Goal: Information Seeking & Learning: Learn about a topic

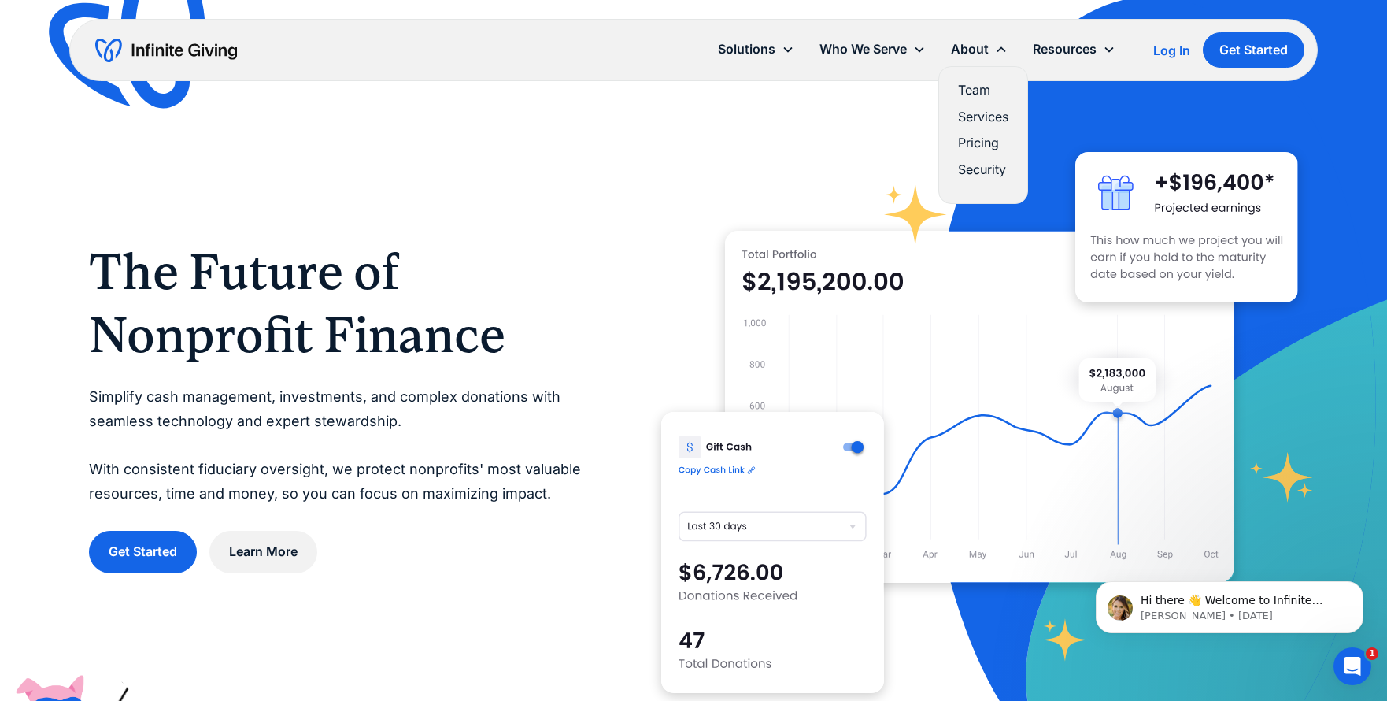
click at [992, 116] on link "Services" at bounding box center [983, 116] width 50 height 21
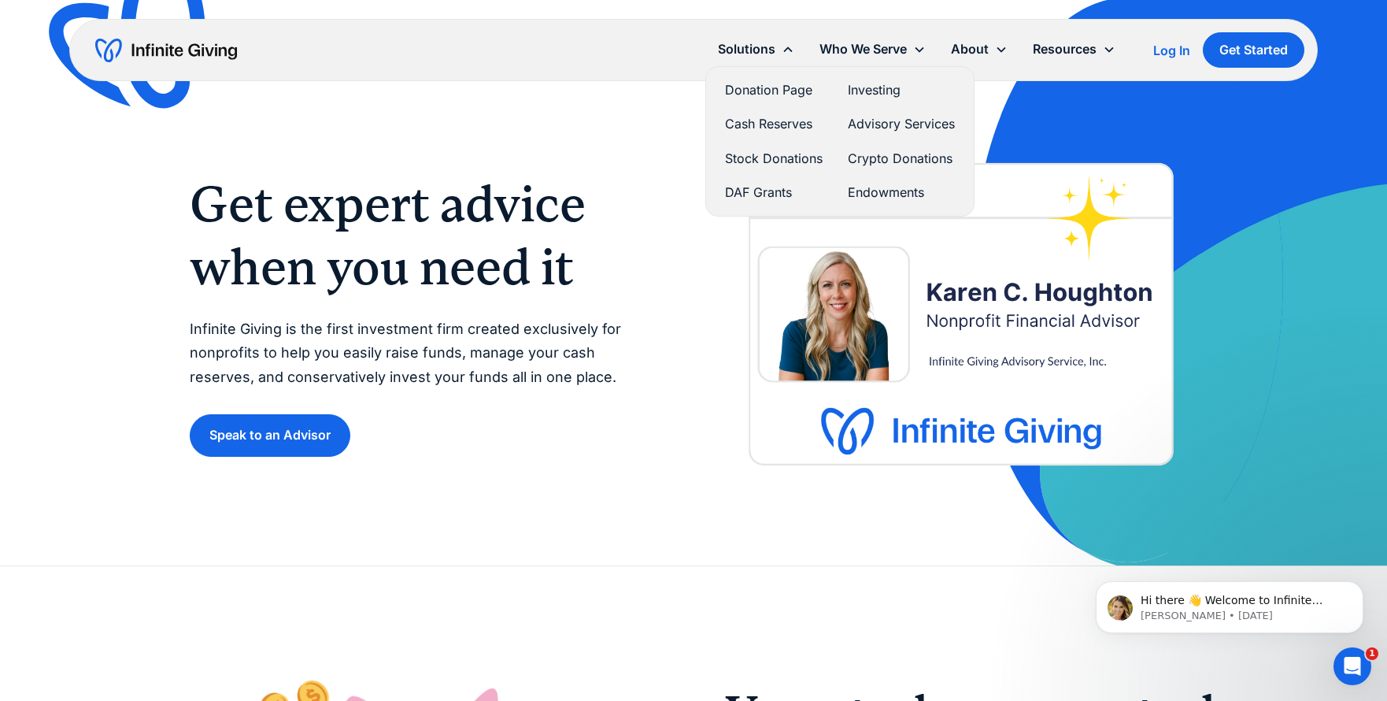
click at [752, 122] on link "Cash Reserves" at bounding box center [774, 123] width 98 height 21
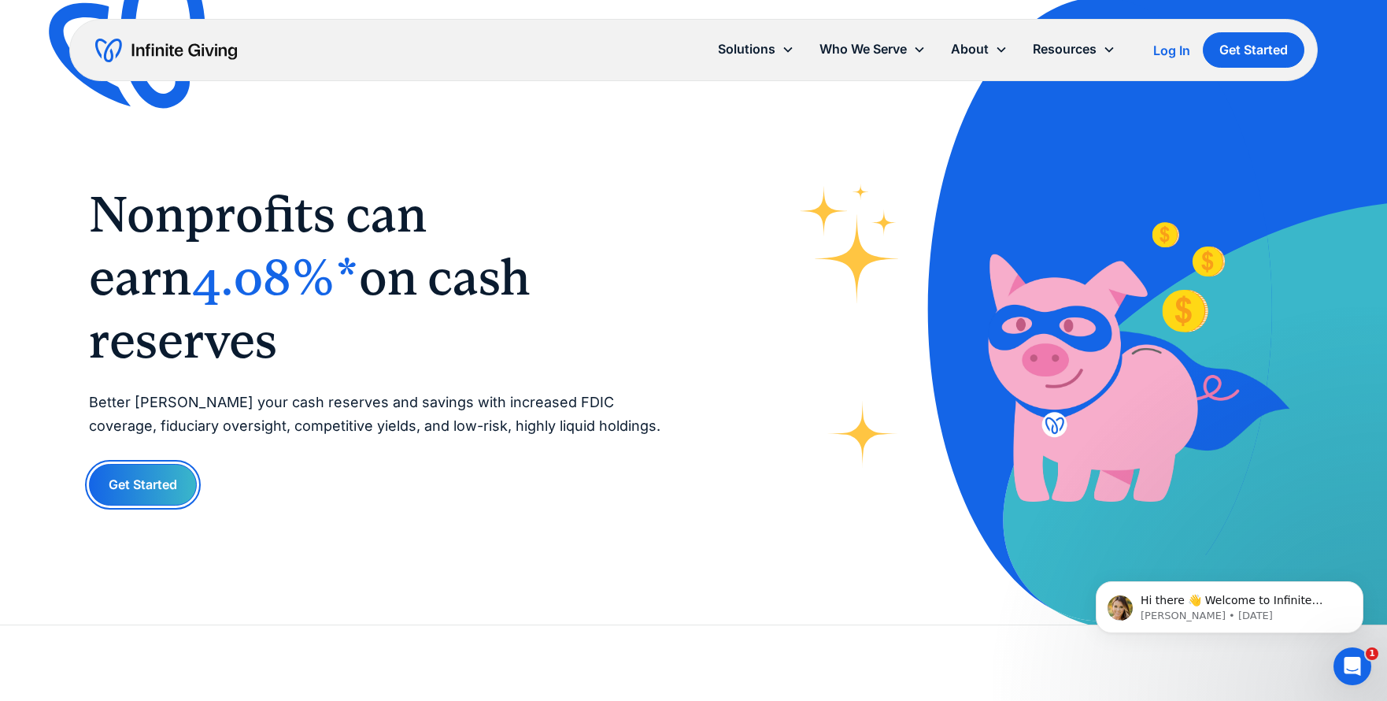
click at [153, 464] on link "Get Started" at bounding box center [143, 485] width 108 height 42
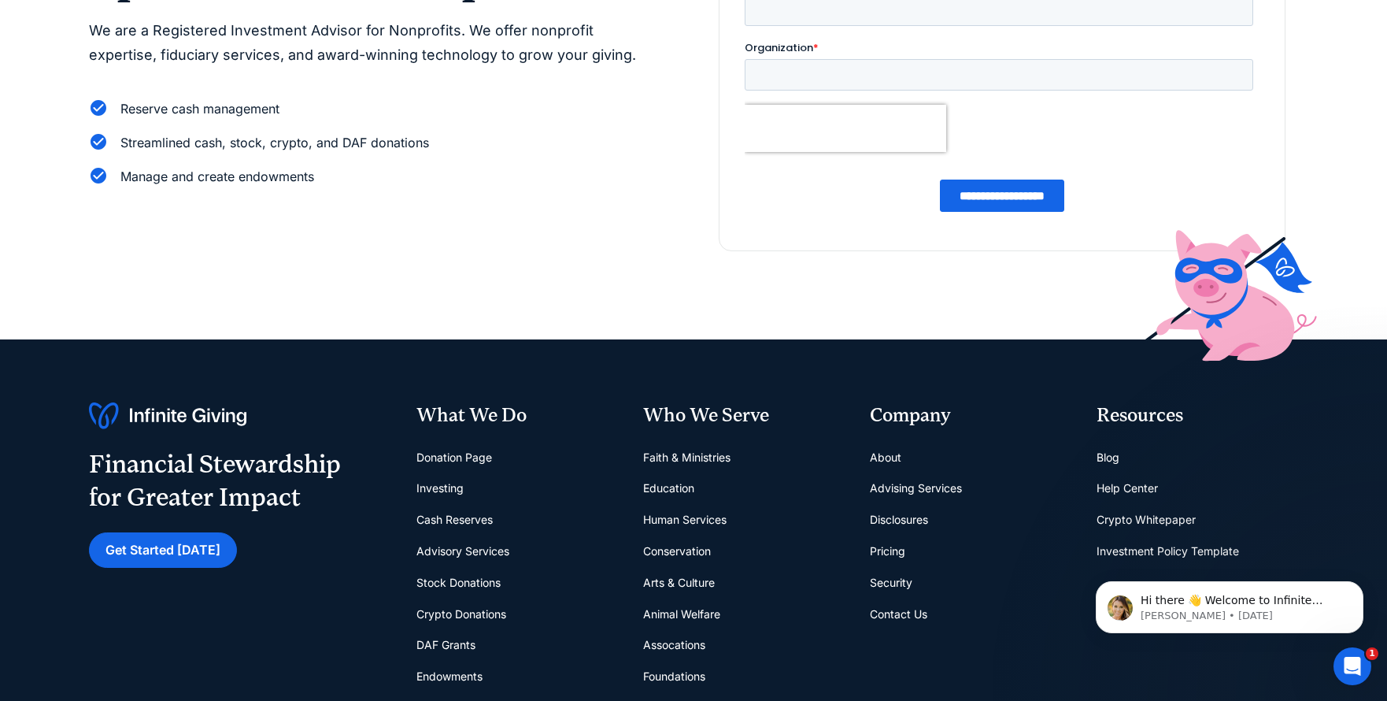
scroll to position [252, 0]
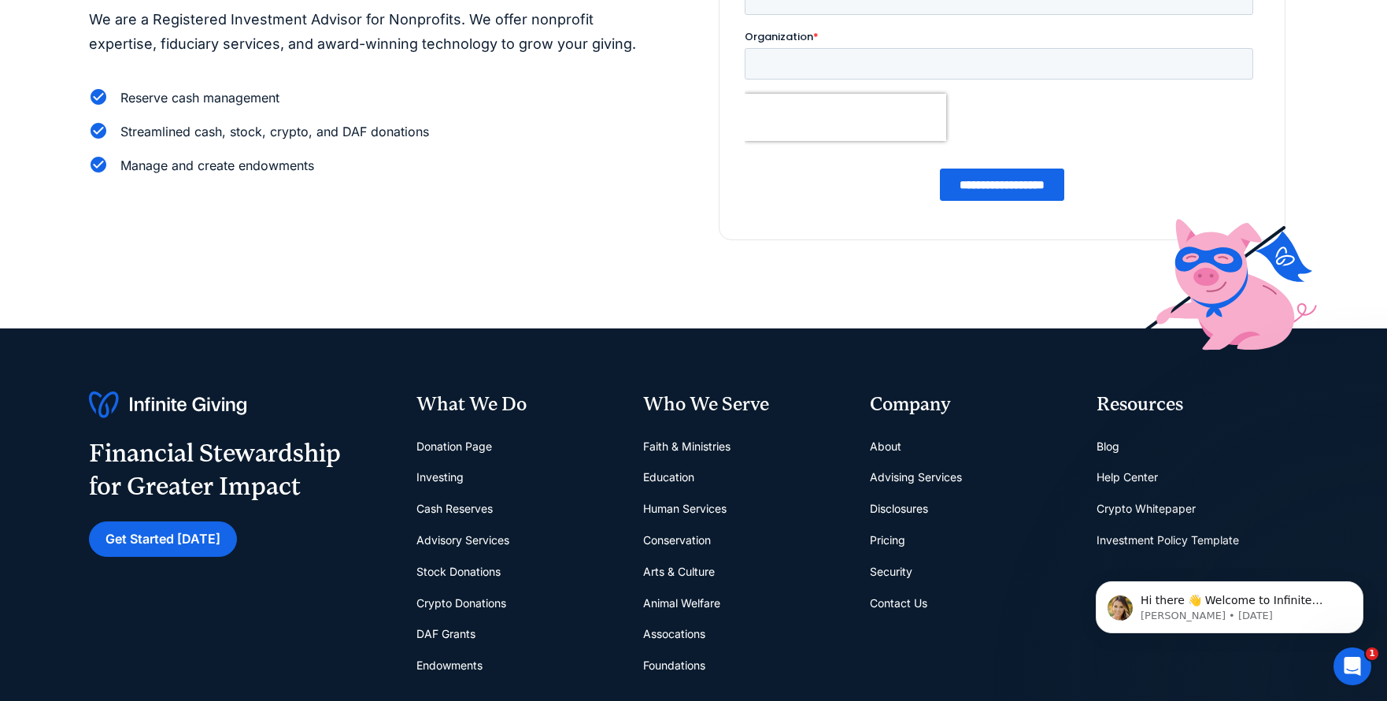
click at [444, 477] on link "Investing" at bounding box center [440, 476] width 47 height 31
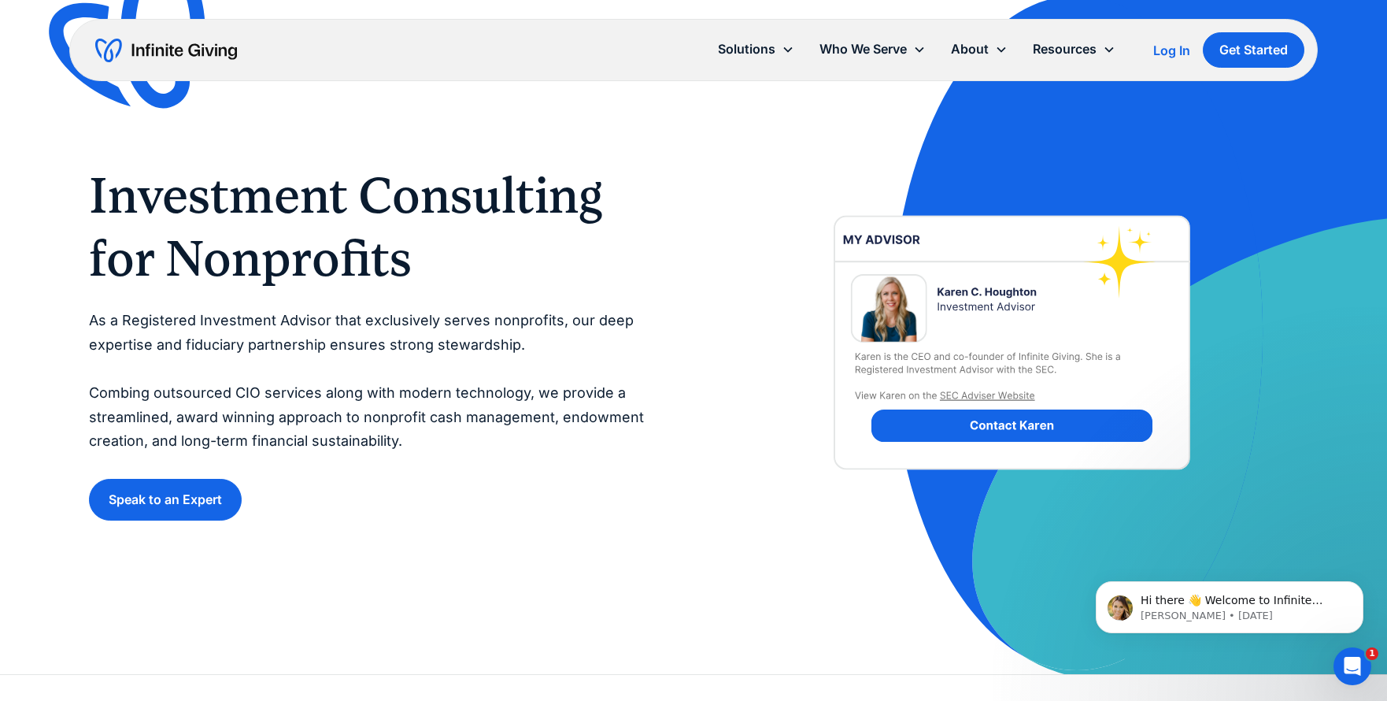
scroll to position [3, 0]
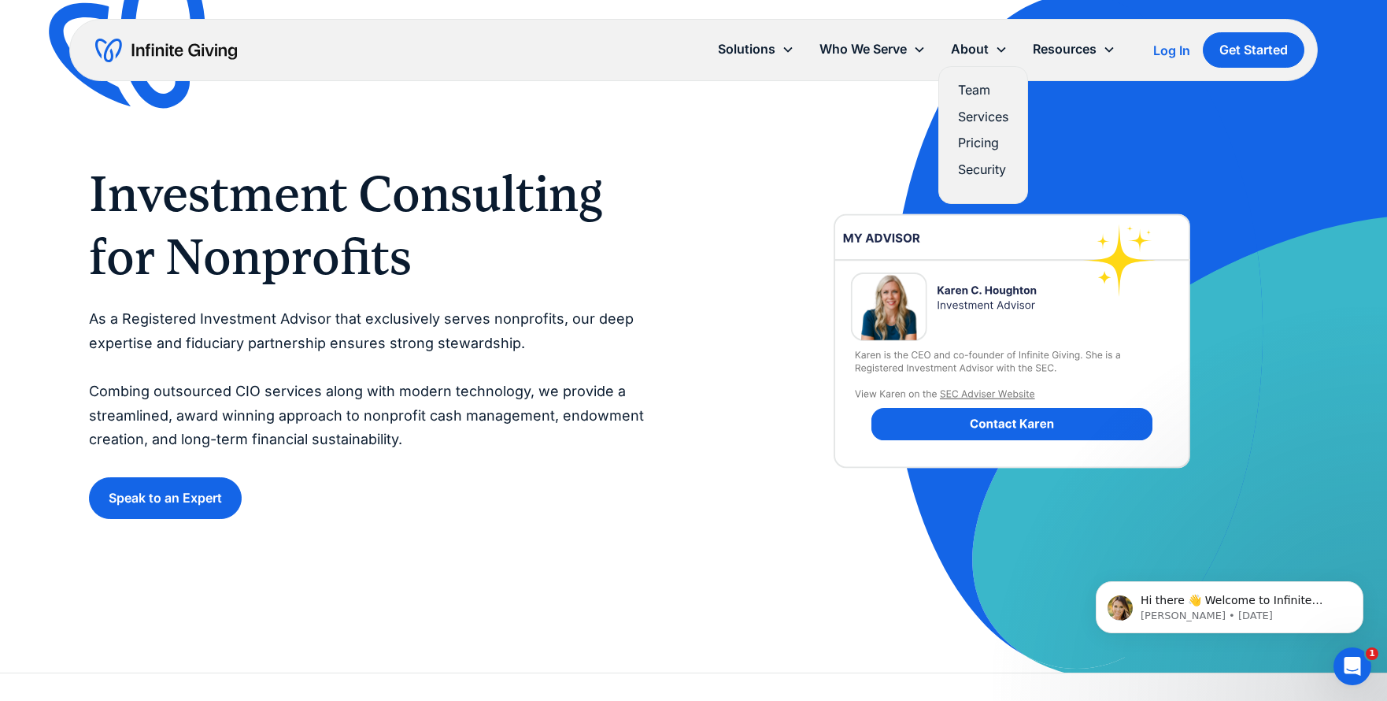
click at [976, 118] on link "Services" at bounding box center [983, 116] width 50 height 21
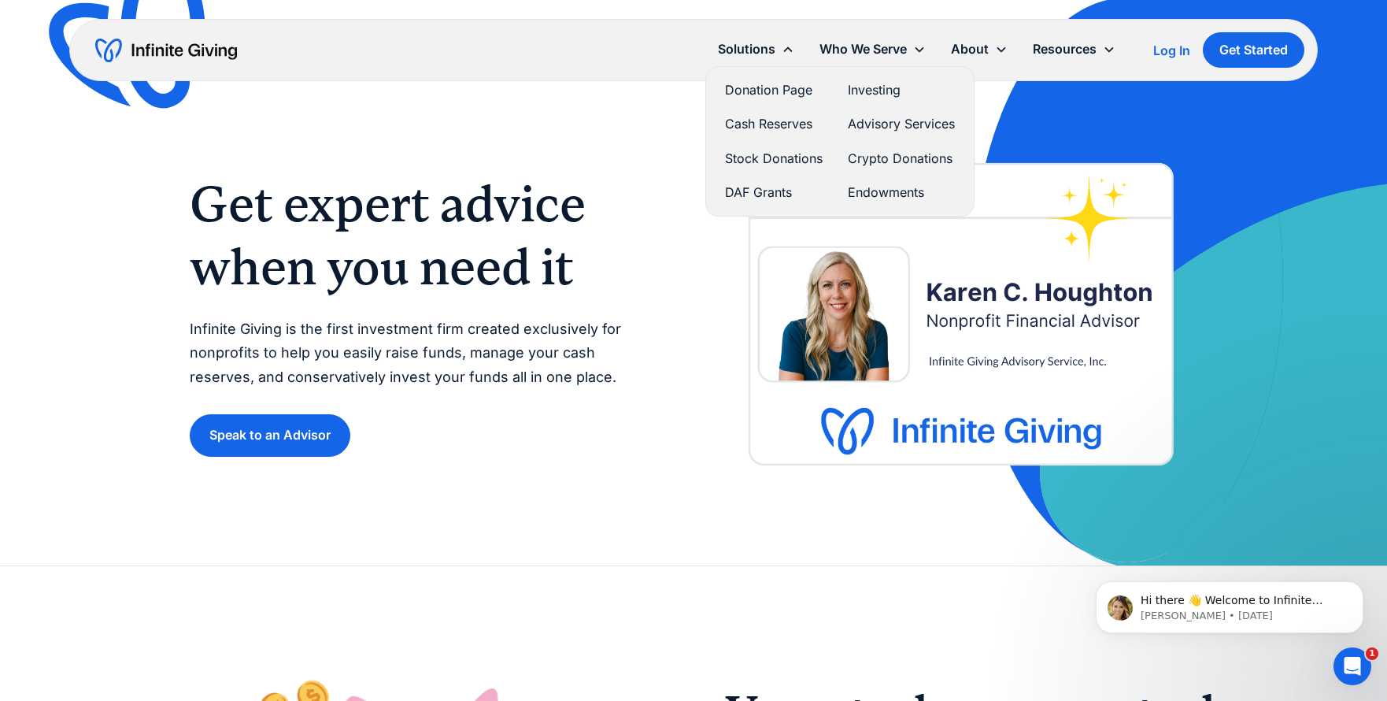
click at [880, 90] on link "Investing" at bounding box center [901, 90] width 107 height 21
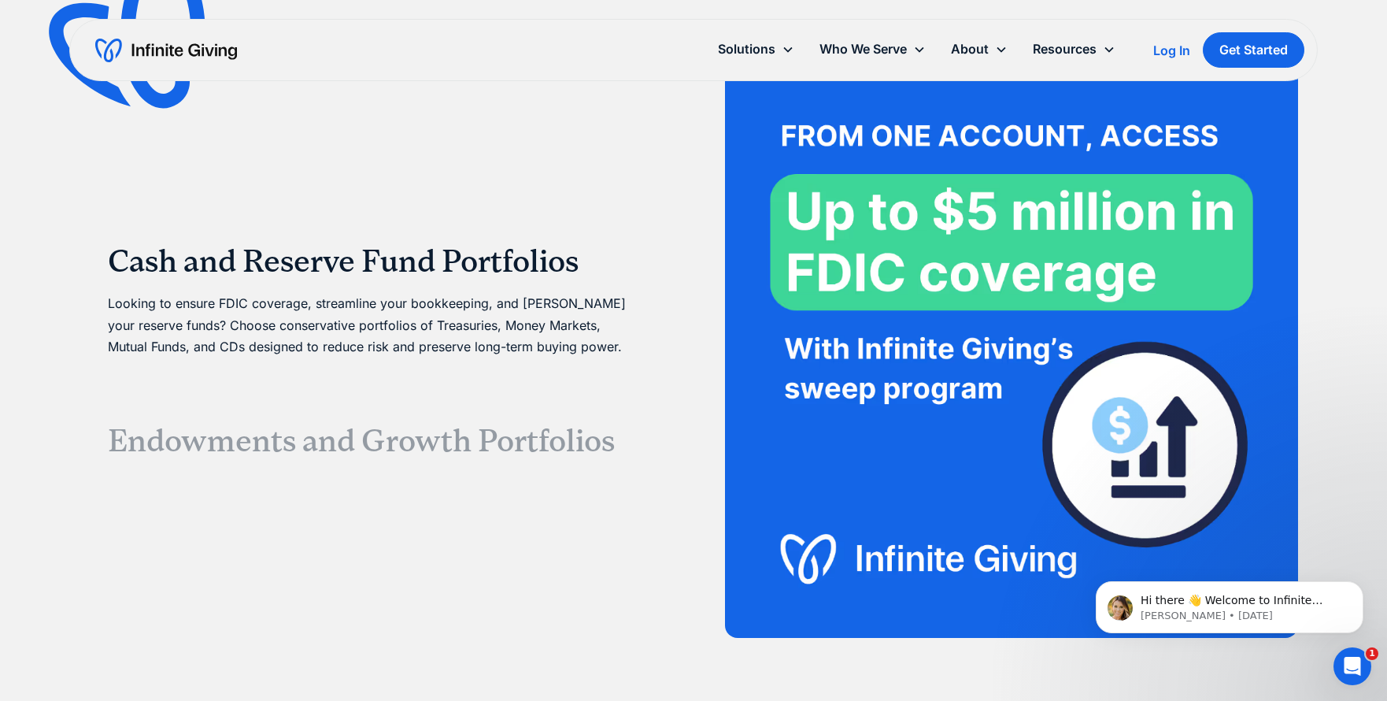
scroll to position [2860, 0]
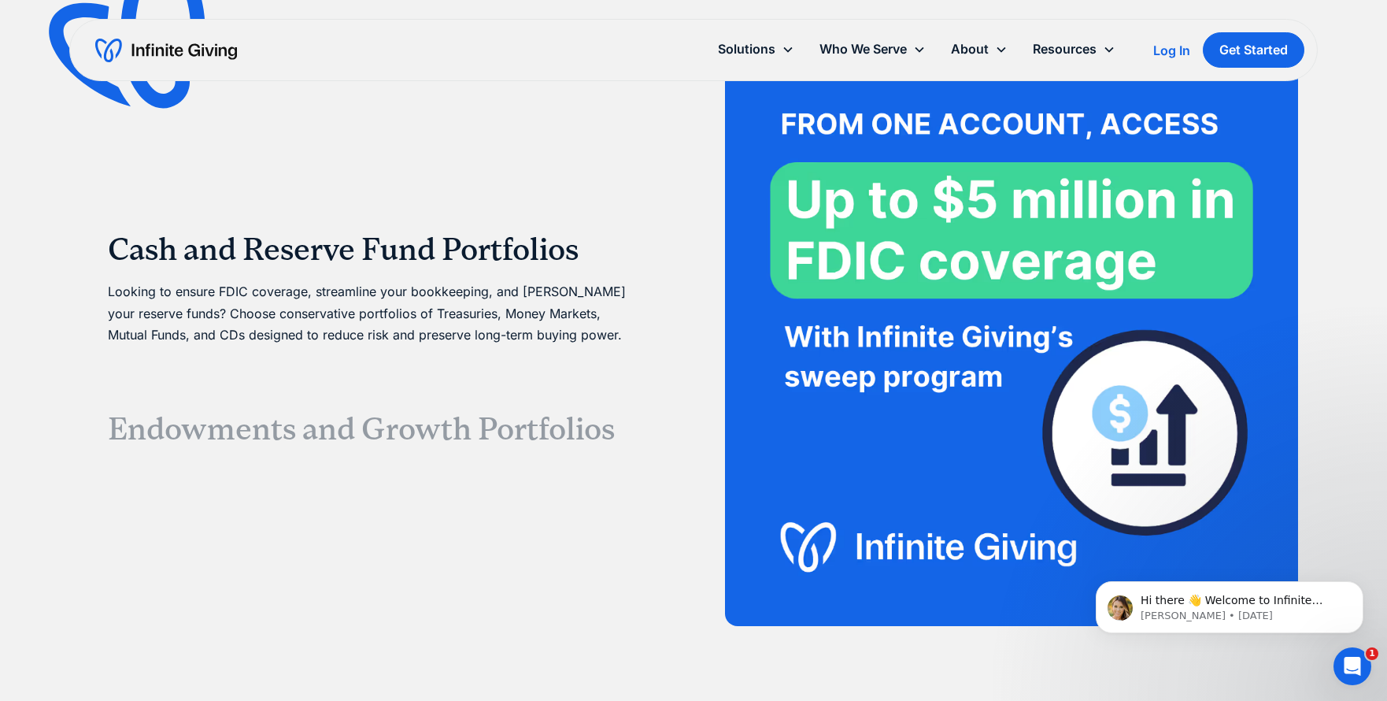
click at [455, 244] on h3 "Cash and Reserve Fund Portfolios" at bounding box center [375, 250] width 535 height 38
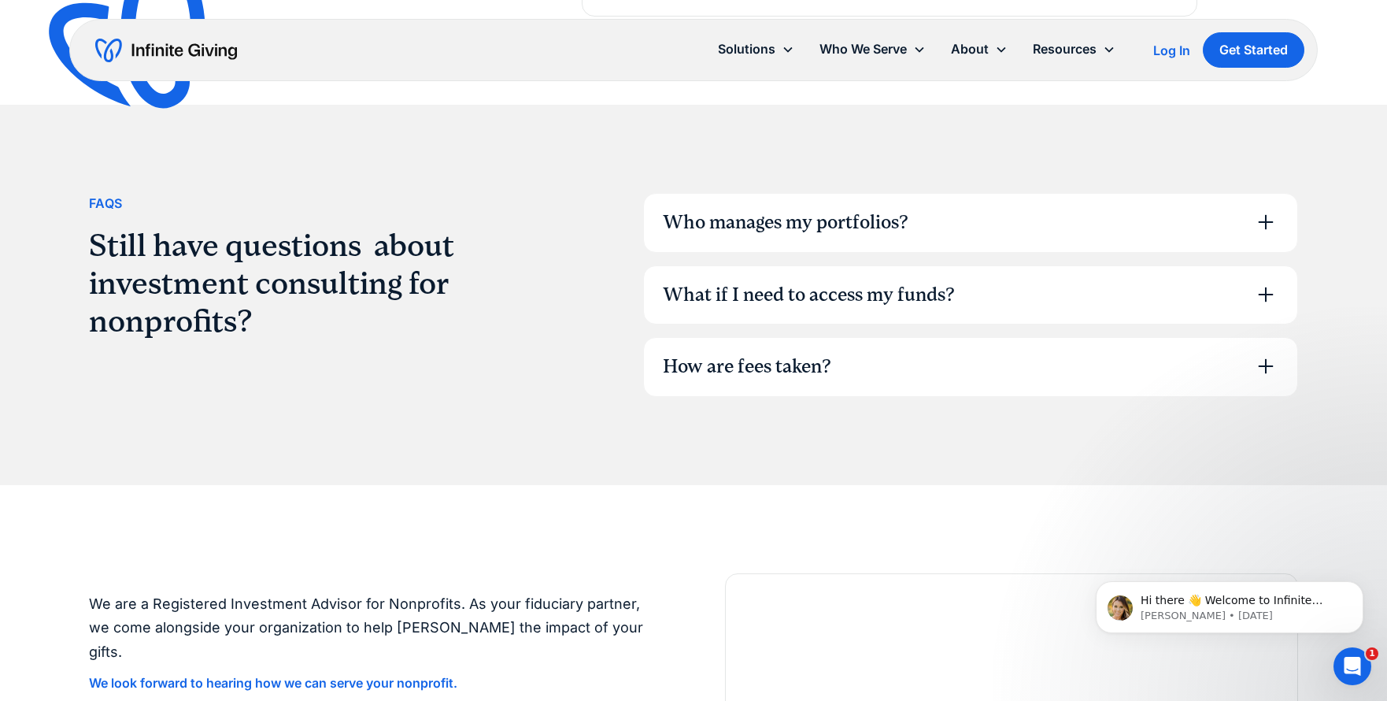
scroll to position [4048, 0]
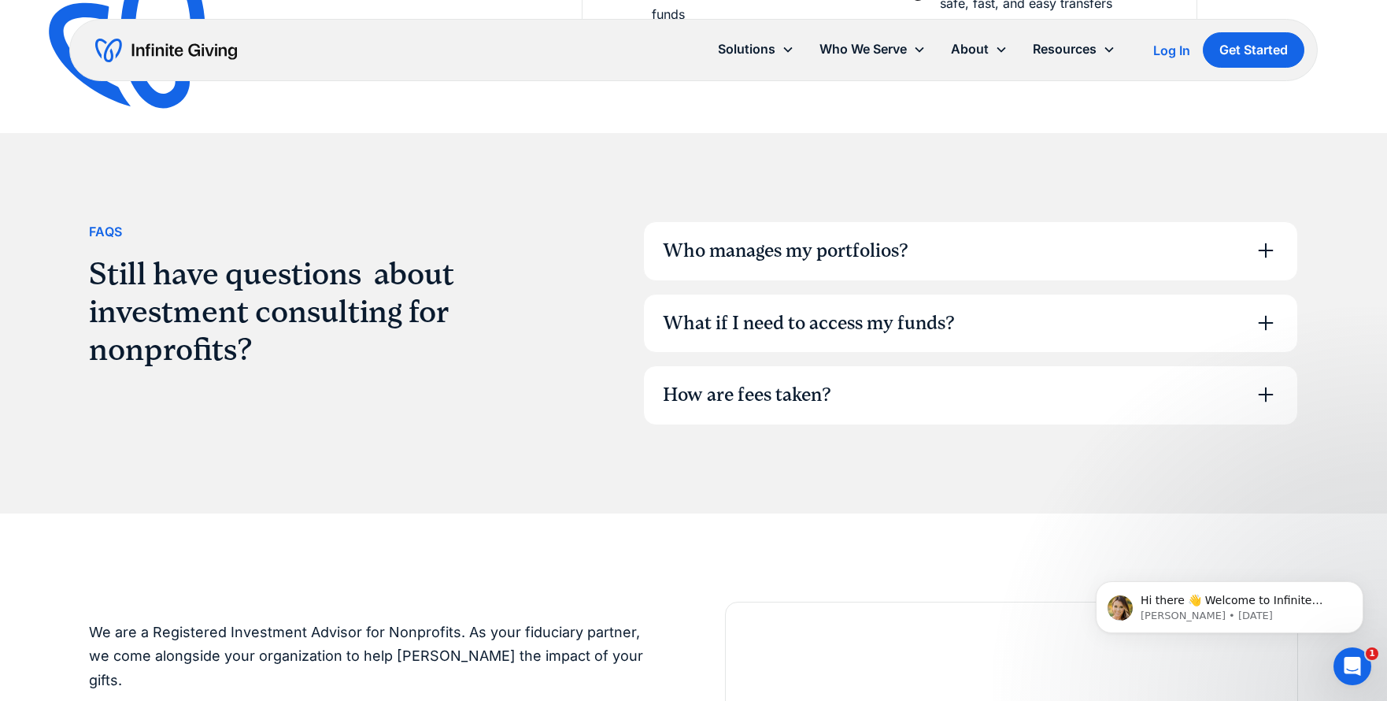
click at [1265, 244] on icon at bounding box center [1266, 250] width 15 height 15
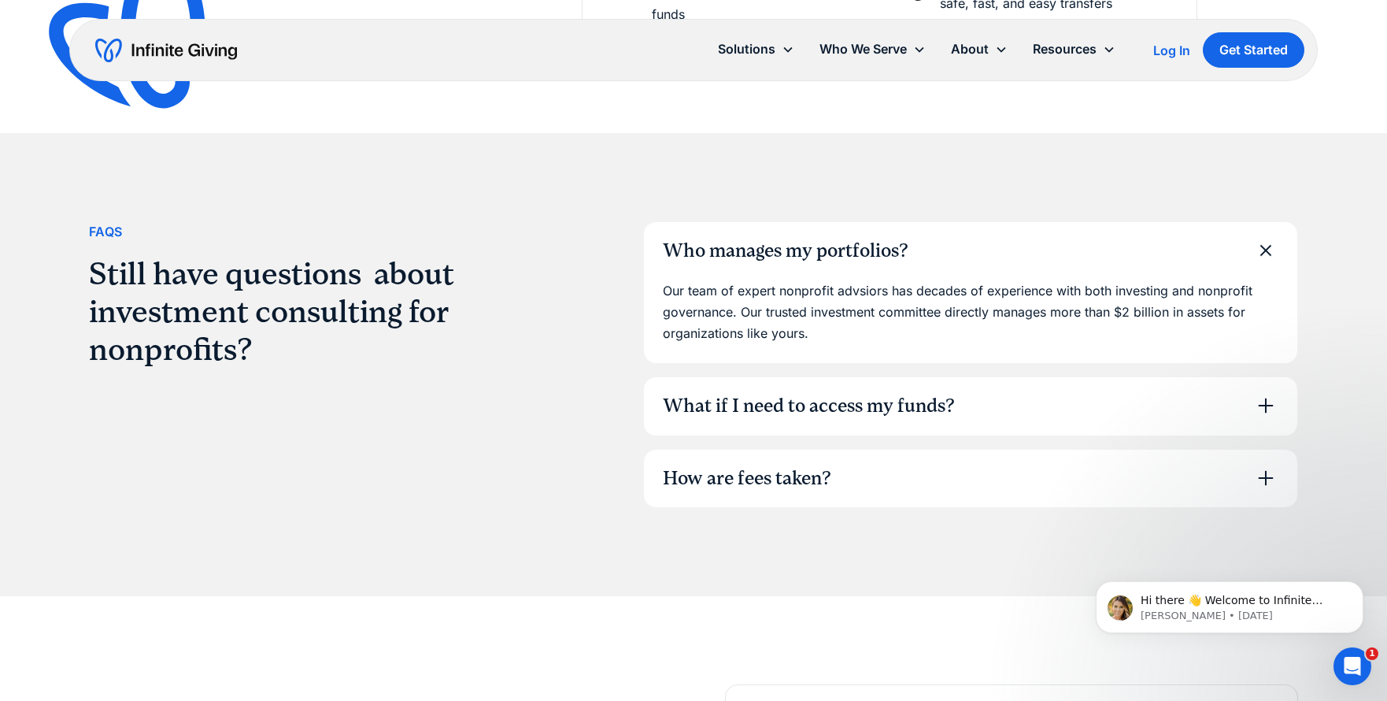
click at [1267, 398] on icon at bounding box center [1266, 405] width 15 height 15
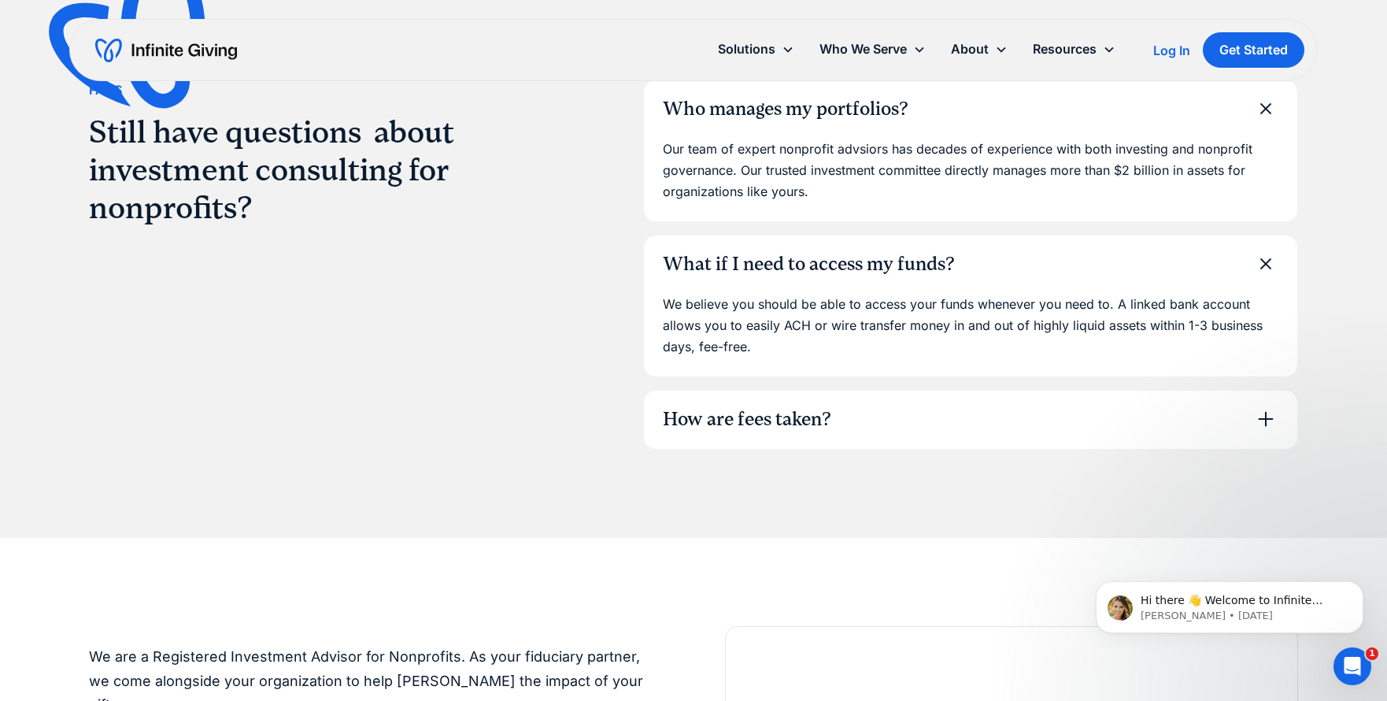
scroll to position [4195, 0]
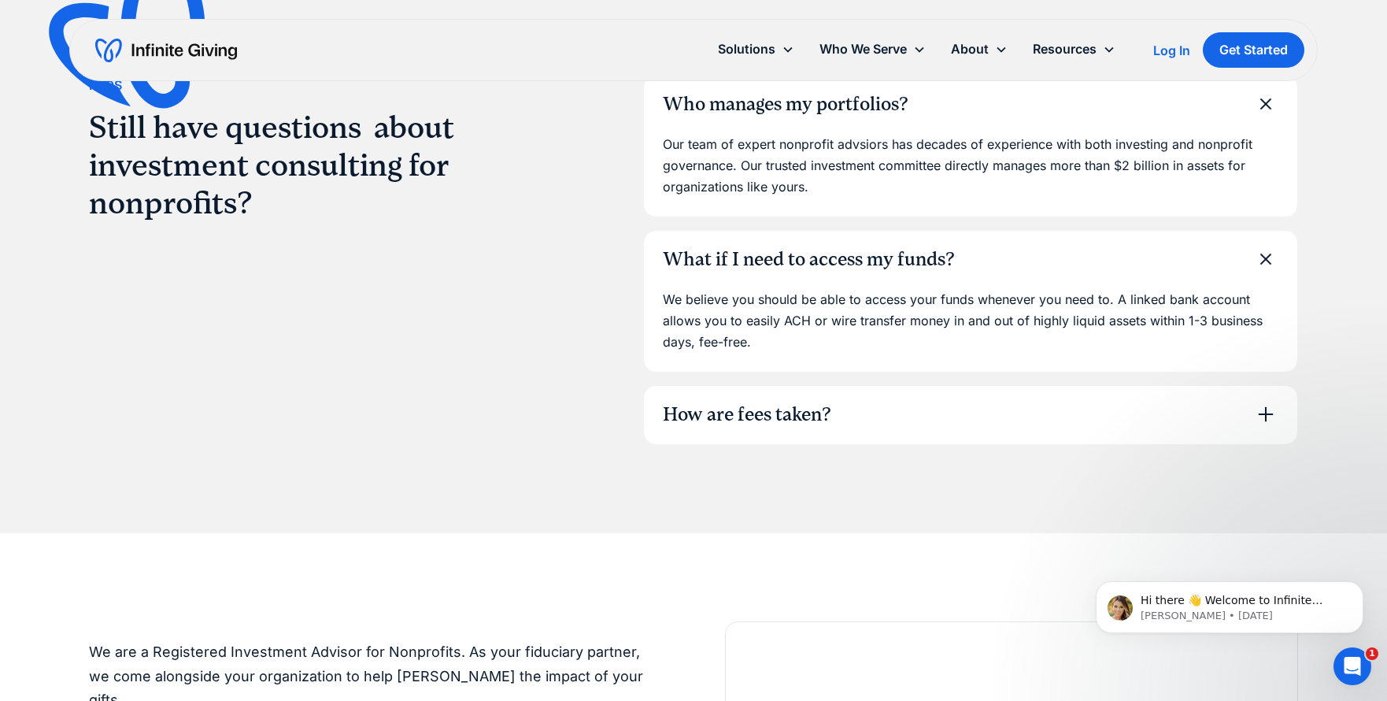
click at [1261, 405] on icon at bounding box center [1266, 414] width 25 height 25
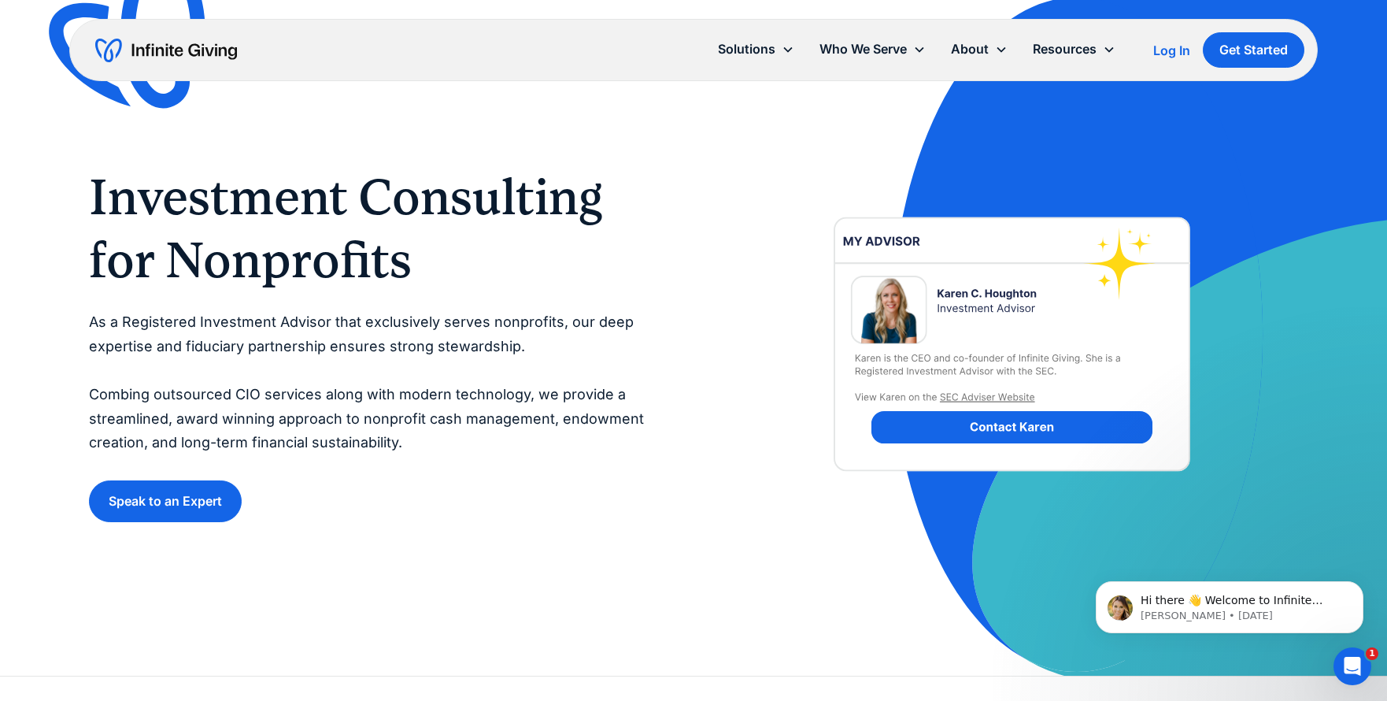
scroll to position [0, 0]
